Goal: Task Accomplishment & Management: Complete application form

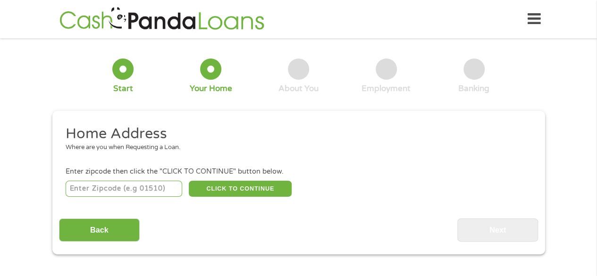
click at [165, 185] on input "number" at bounding box center [124, 189] width 117 height 16
type input "33025"
click at [225, 182] on button "CLICK TO CONTINUE" at bounding box center [240, 189] width 103 height 16
type input "33025"
type input "Hollywood"
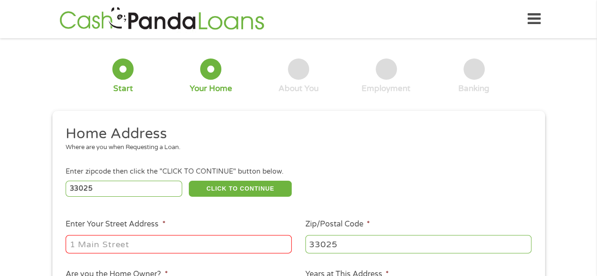
click at [212, 247] on input "Enter Your Street Address *" at bounding box center [179, 244] width 226 height 18
type input "[STREET_ADDRESS]"
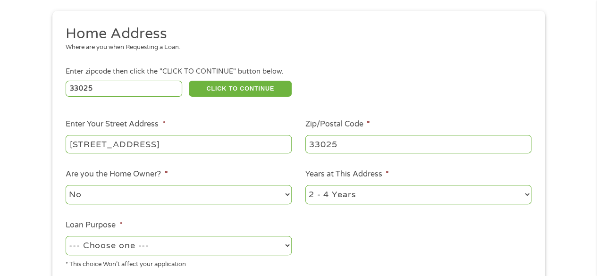
scroll to position [144, 0]
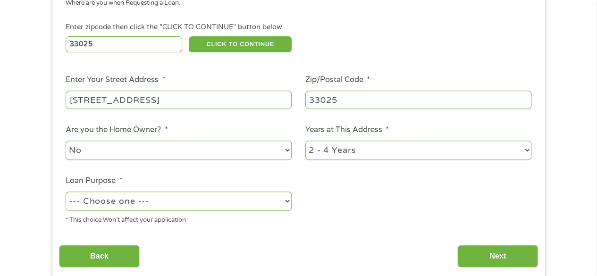
click at [526, 148] on select "1 Year or less 1 - 2 Years 2 - 4 Years Over 4 Years" at bounding box center [418, 150] width 226 height 19
select select "60months"
click at [305, 141] on select "1 Year or less 1 - 2 Years 2 - 4 Years Over 4 Years" at bounding box center [418, 150] width 226 height 19
click at [289, 202] on select "--- Choose one --- Pay Bills Debt Consolidation Home Improvement Major Purchase…" at bounding box center [179, 201] width 226 height 19
select select "debtconsolidation"
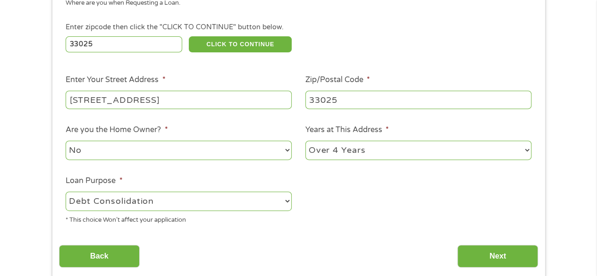
click at [66, 192] on select "--- Choose one --- Pay Bills Debt Consolidation Home Improvement Major Purchase…" at bounding box center [179, 201] width 226 height 19
click at [482, 254] on input "Next" at bounding box center [498, 256] width 81 height 23
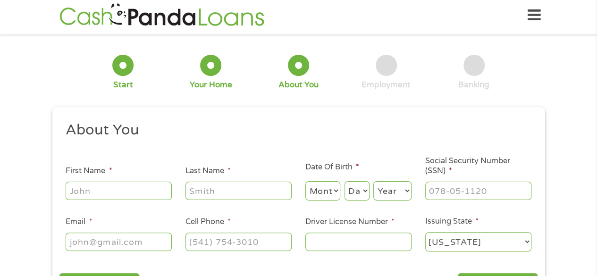
scroll to position [0, 0]
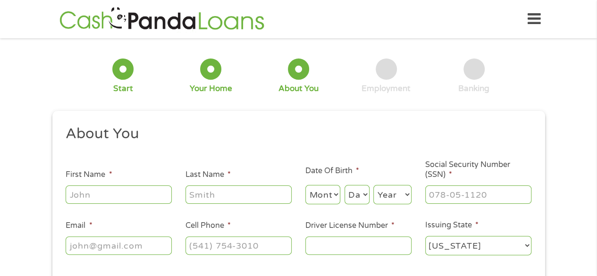
click at [140, 189] on input "First Name *" at bounding box center [119, 195] width 106 height 18
type input "[PERSON_NAME]"
type input "[EMAIL_ADDRESS][DOMAIN_NAME]"
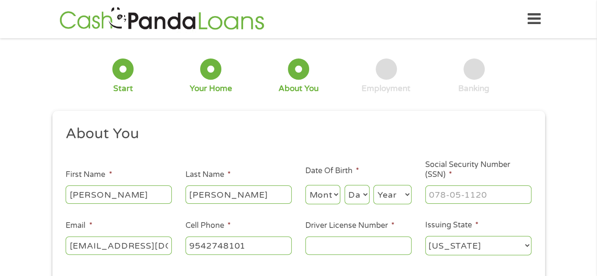
type input "[PHONE_NUMBER]"
click at [332, 196] on select "Month 1 2 3 4 5 6 7 8 9 10 11 12" at bounding box center [322, 194] width 35 height 19
select select "4"
click at [305, 186] on select "Month 1 2 3 4 5 6 7 8 9 10 11 12" at bounding box center [322, 194] width 35 height 19
click at [365, 194] on select "Day 1 2 3 4 5 6 7 8 9 10 11 12 13 14 15 16 17 18 19 20 21 22 23 24 25 26 27 28 …" at bounding box center [357, 194] width 25 height 19
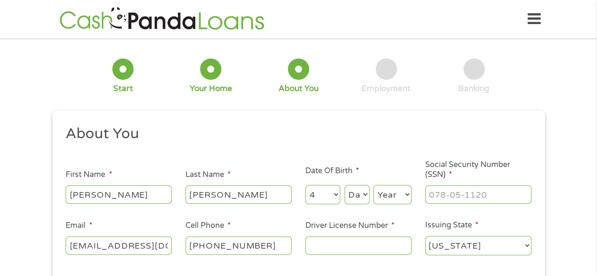
select select "23"
click at [345, 186] on select "Day 1 2 3 4 5 6 7 8 9 10 11 12 13 14 15 16 17 18 19 20 21 22 23 24 25 26 27 28 …" at bounding box center [357, 194] width 25 height 19
click at [409, 191] on select "Year [DATE] 2006 2005 2004 2003 2002 2001 2000 1999 1998 1997 1996 1995 1994 19…" at bounding box center [392, 194] width 38 height 19
select select "1957"
click at [373, 186] on select "Year [DATE] 2006 2005 2004 2003 2002 2001 2000 1999 1998 1997 1996 1995 1994 19…" at bounding box center [392, 194] width 38 height 19
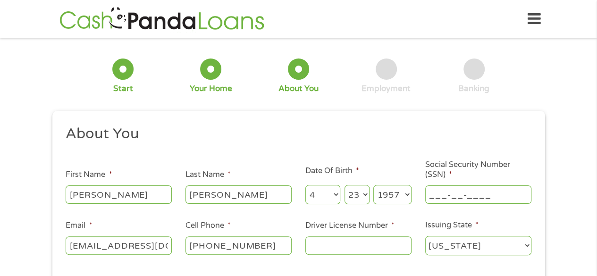
click at [441, 191] on input "___-__-____" at bounding box center [478, 195] width 106 height 18
type input "027-79-7604"
click at [384, 245] on input "Driver License Number *" at bounding box center [358, 246] width 106 height 18
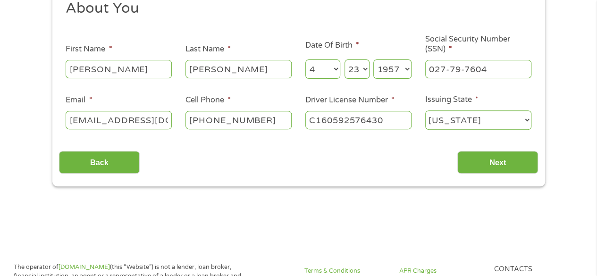
scroll to position [132, 0]
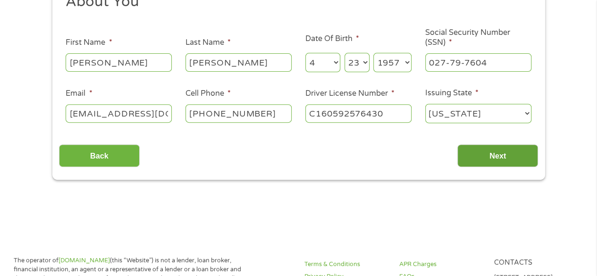
type input "C160592576430"
click at [514, 154] on input "Next" at bounding box center [498, 155] width 81 height 23
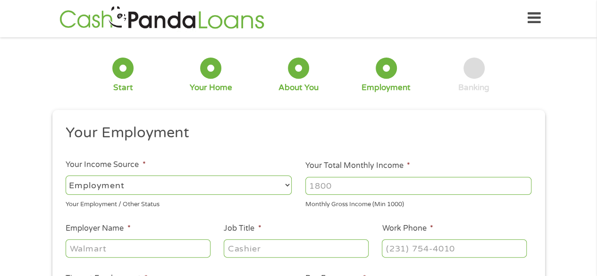
scroll to position [0, 0]
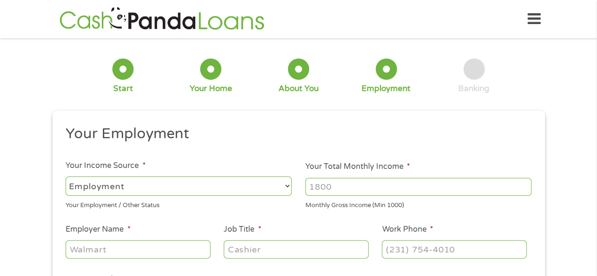
click at [451, 178] on input "Your Total Monthly Income *" at bounding box center [418, 187] width 226 height 18
click at [288, 186] on select "--- Choose one --- Employment [DEMOGRAPHIC_DATA] Benefits" at bounding box center [179, 186] width 226 height 19
click at [66, 177] on select "--- Choose one --- Employment [DEMOGRAPHIC_DATA] Benefits" at bounding box center [179, 186] width 226 height 19
click at [326, 187] on input "Your Total Monthly Income *" at bounding box center [418, 187] width 226 height 18
type input "6346"
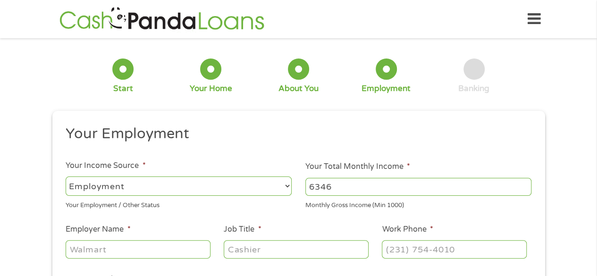
click at [201, 248] on input "Employer Name *" at bounding box center [138, 249] width 144 height 18
type input "Adtalem Global"
type input "Bus Manager"
type input "(754) ___-____"
type input "[PHONE_NUMBER]"
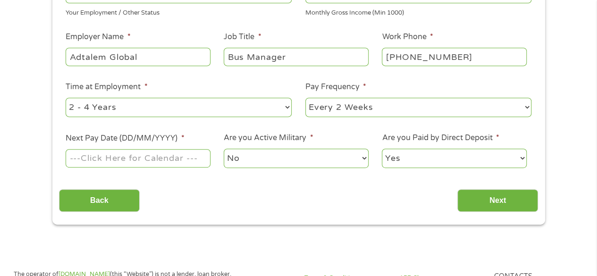
scroll to position [201, 0]
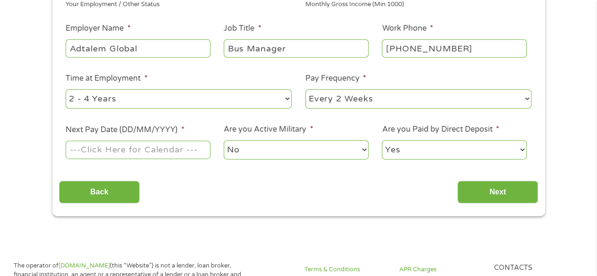
click at [286, 97] on select "--- Choose one --- 1 Year or less 1 - 2 Years 2 - 4 Years Over 4 Years" at bounding box center [179, 98] width 226 height 19
select select "60months"
click at [66, 89] on select "--- Choose one --- 1 Year or less 1 - 2 Years 2 - 4 Years Over 4 Years" at bounding box center [179, 98] width 226 height 19
click at [207, 150] on input "Next Pay Date (DD/MM/YYYY) *" at bounding box center [138, 150] width 144 height 18
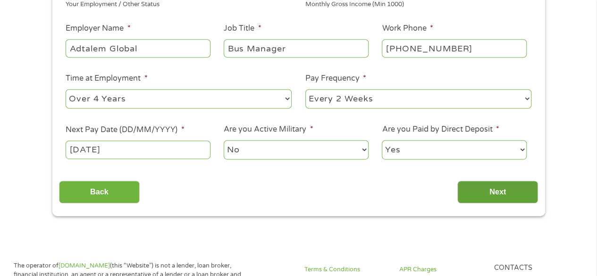
type input "[DATE]"
click at [487, 189] on input "Next" at bounding box center [498, 192] width 81 height 23
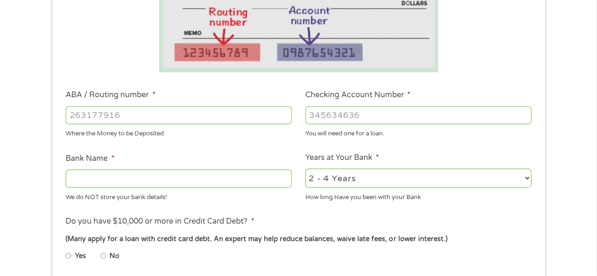
scroll to position [264, 0]
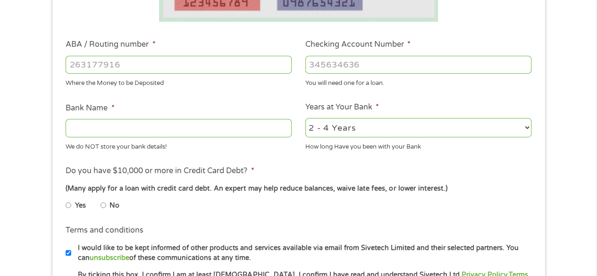
click at [245, 62] on input "ABA / Routing number *" at bounding box center [179, 65] width 226 height 18
type input "067014822"
type input "TD BANK NA"
click at [245, 62] on input "067014822" at bounding box center [179, 65] width 226 height 18
type input "067014822"
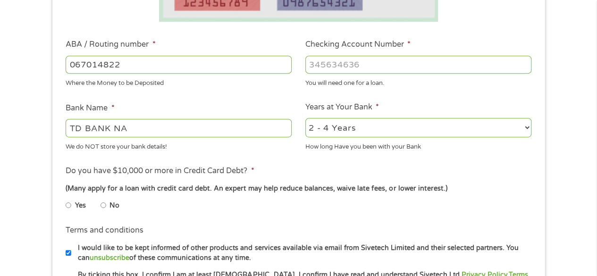
click at [317, 65] on input "Checking Account Number *" at bounding box center [418, 65] width 226 height 18
type input "4371161421"
click at [103, 204] on input "No" at bounding box center [104, 205] width 6 height 15
radio input "true"
click at [526, 128] on select "2 - 4 Years 6 - 12 Months 1 - 2 Years Over 4 Years" at bounding box center [418, 127] width 226 height 19
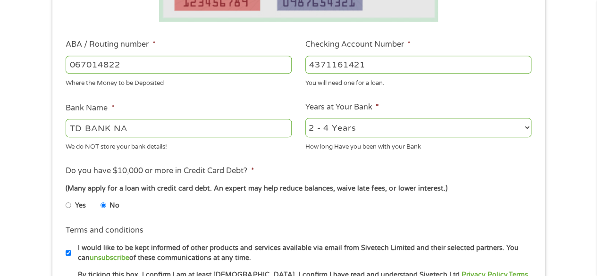
select select "60months"
click at [305, 119] on select "2 - 4 Years 6 - 12 Months 1 - 2 Years Over 4 Years" at bounding box center [418, 127] width 226 height 19
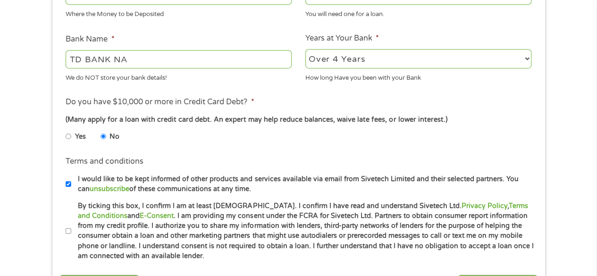
scroll to position [352, 0]
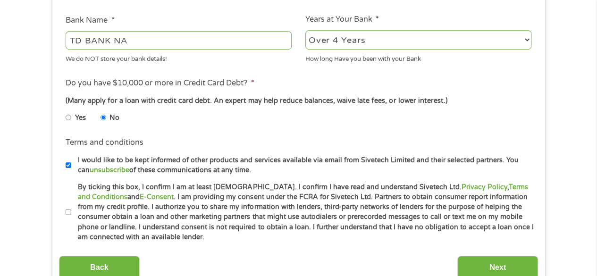
click at [70, 210] on input "By ticking this box, I confirm I am at least [DEMOGRAPHIC_DATA]. I confirm I ha…" at bounding box center [69, 212] width 6 height 15
checkbox input "true"
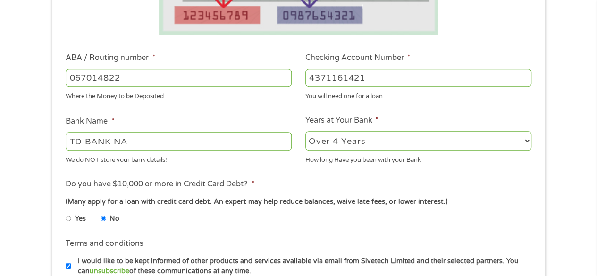
scroll to position [232, 0]
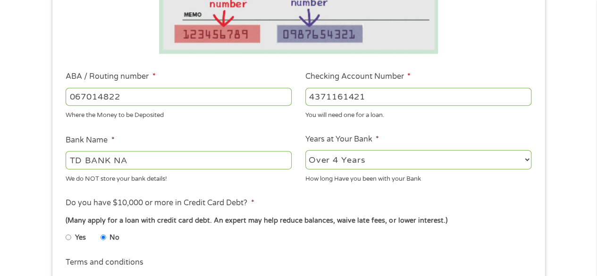
click at [397, 94] on input "4371161421" at bounding box center [418, 97] width 226 height 18
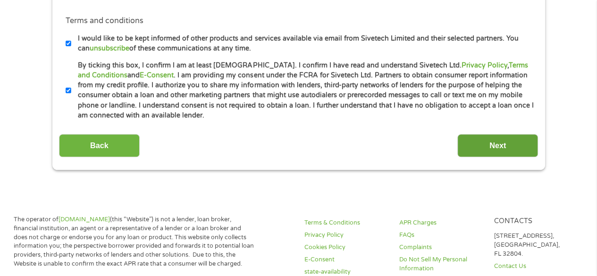
type input "4371611421"
click at [504, 149] on input "Next" at bounding box center [498, 145] width 81 height 23
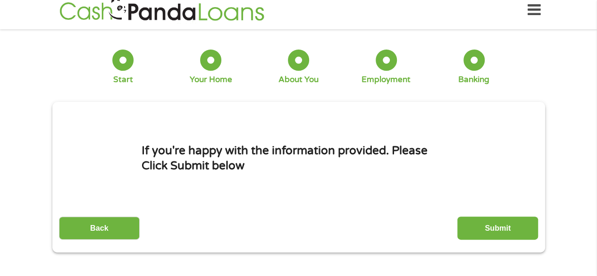
scroll to position [0, 0]
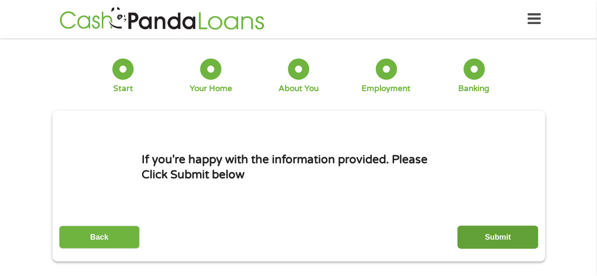
click at [498, 236] on input "Submit" at bounding box center [498, 237] width 81 height 23
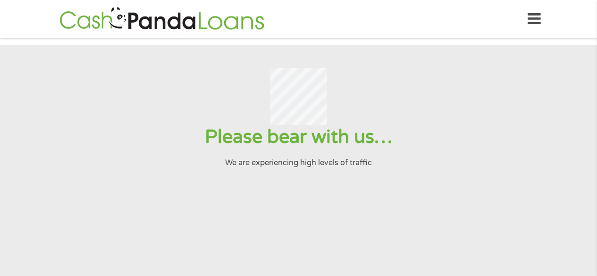
click at [498, 236] on section "Please bear with us… We are experiencing high levels of traffic" at bounding box center [298, 204] width 597 height 319
